Goal: Transaction & Acquisition: Purchase product/service

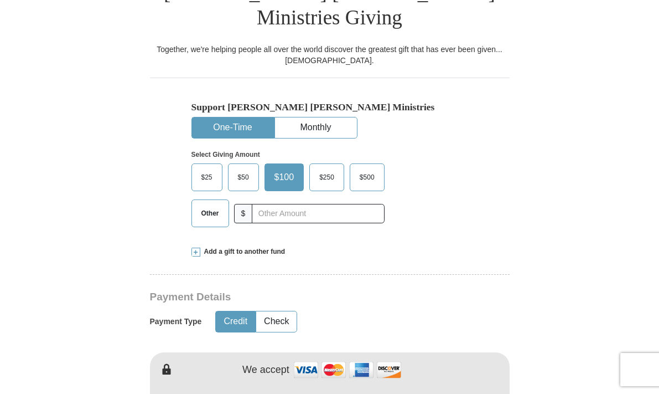
scroll to position [282, 0]
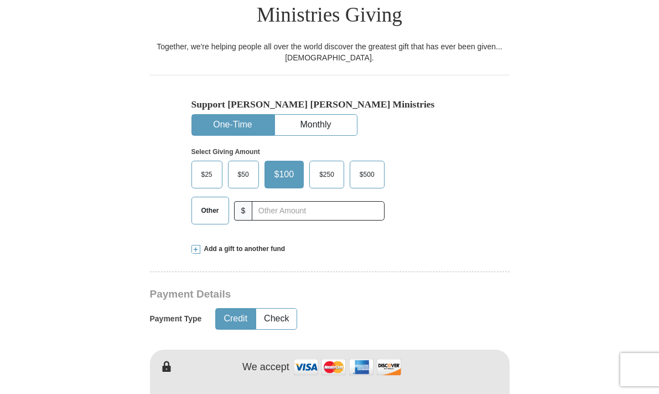
click at [210, 202] on span "Other" at bounding box center [210, 210] width 29 height 17
click at [0, 0] on input "Other" at bounding box center [0, 0] width 0 height 0
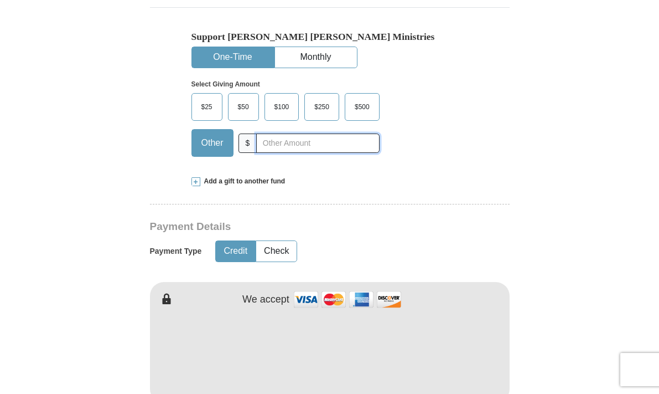
scroll to position [349, 0]
click at [211, 177] on span "Add a gift to another fund" at bounding box center [242, 181] width 85 height 9
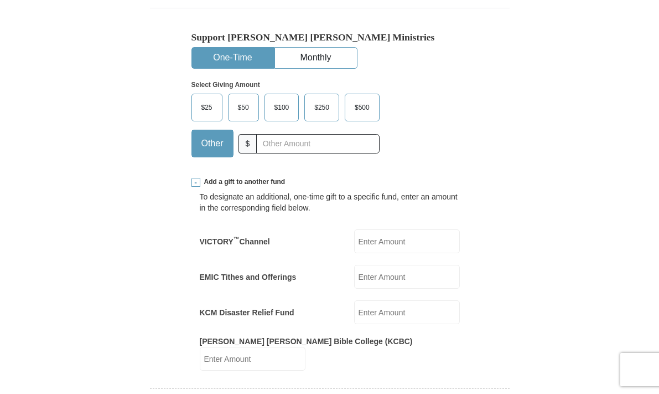
click at [379, 229] on input "VICTORY ™ Channel" at bounding box center [407, 241] width 106 height 24
type input "10.00"
click at [374, 265] on input "EMIC Tithes and Offerings" at bounding box center [407, 277] width 106 height 24
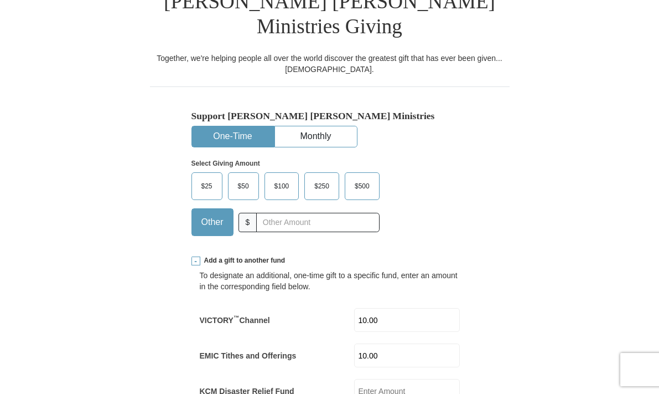
scroll to position [269, 0]
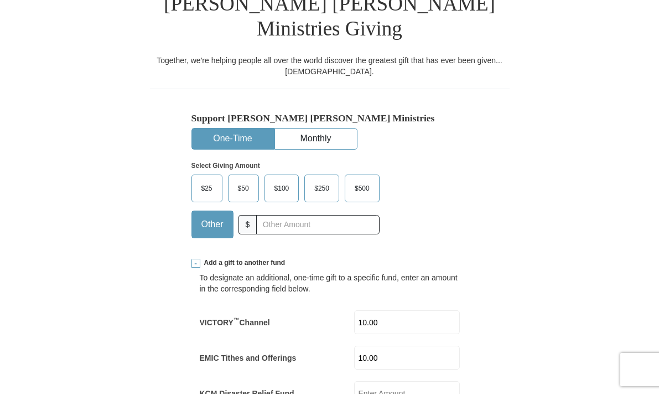
type input "10.00"
click at [267, 215] on input "text" at bounding box center [317, 224] width 123 height 19
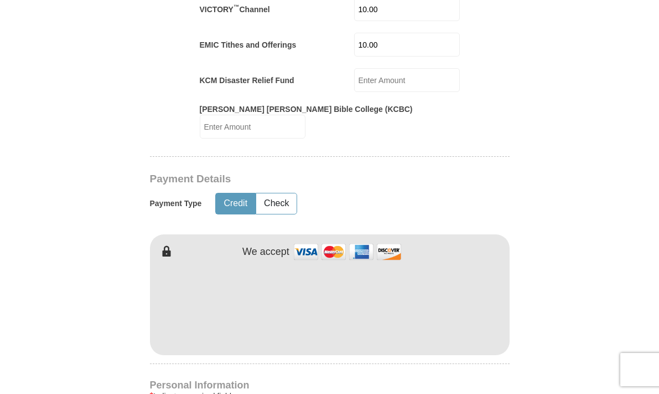
scroll to position [593, 0]
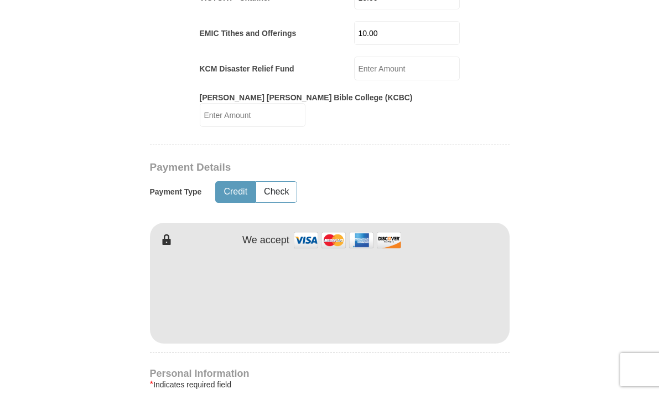
type input "10.00"
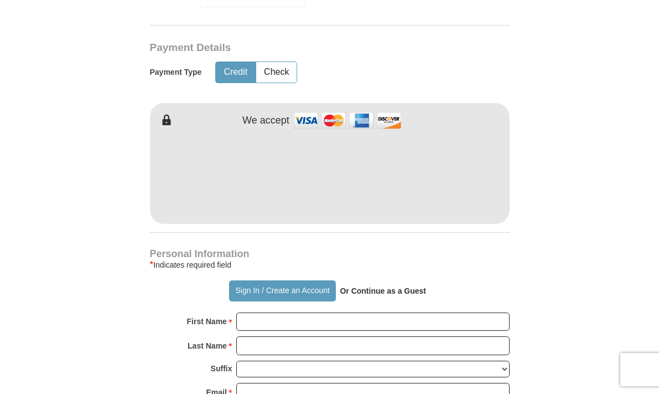
scroll to position [723, 0]
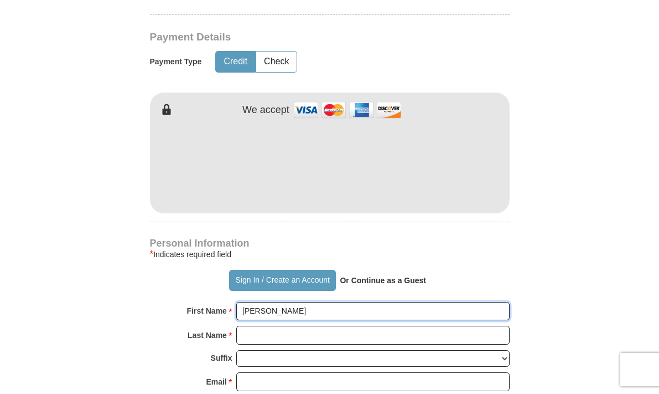
type input "[PERSON_NAME]"
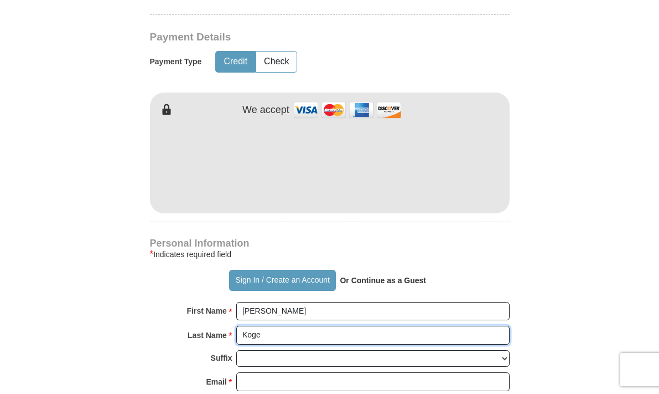
type input "[PERSON_NAME]"
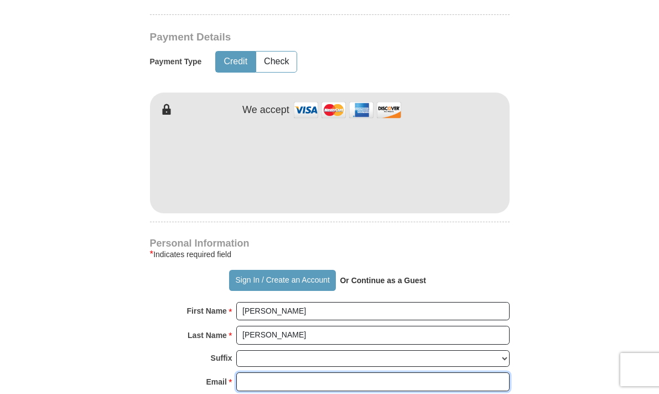
type input "[EMAIL_ADDRESS][DOMAIN_NAME]"
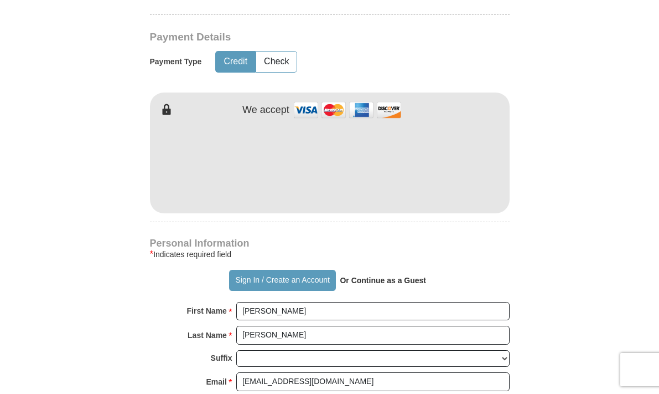
type input "[STREET_ADDRESS]"
type input "Columbus"
select select "GA"
type input "31909"
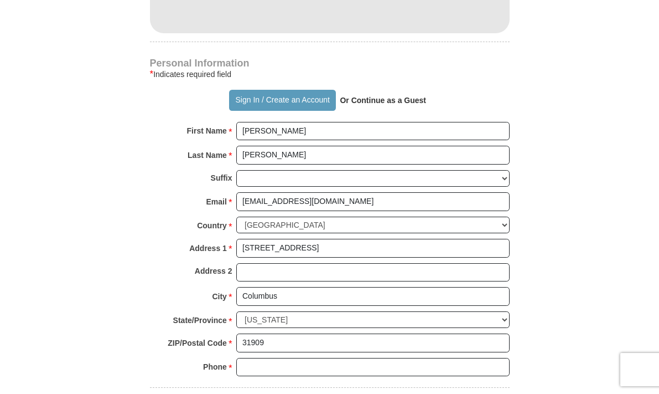
scroll to position [909, 0]
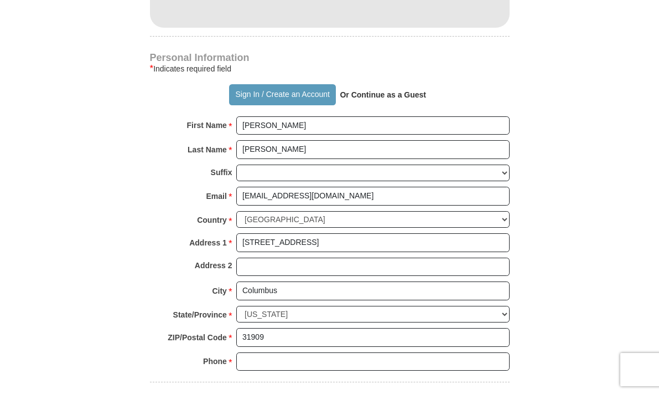
type input "[PERSON_NAME]"
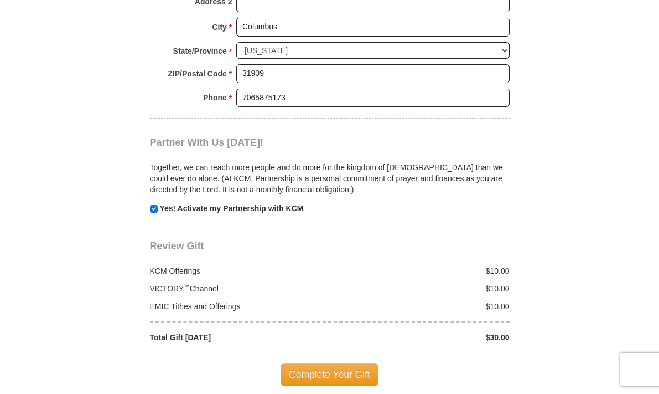
scroll to position [1177, 0]
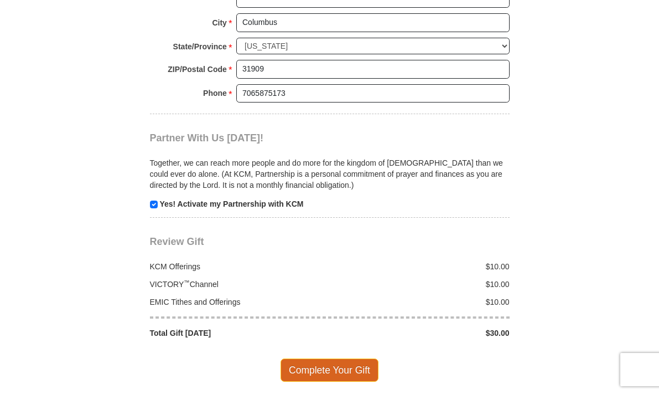
type input "7065875173"
click at [309, 358] on span "Complete Your Gift" at bounding box center [330, 369] width 98 height 23
